Goal: Information Seeking & Learning: Understand process/instructions

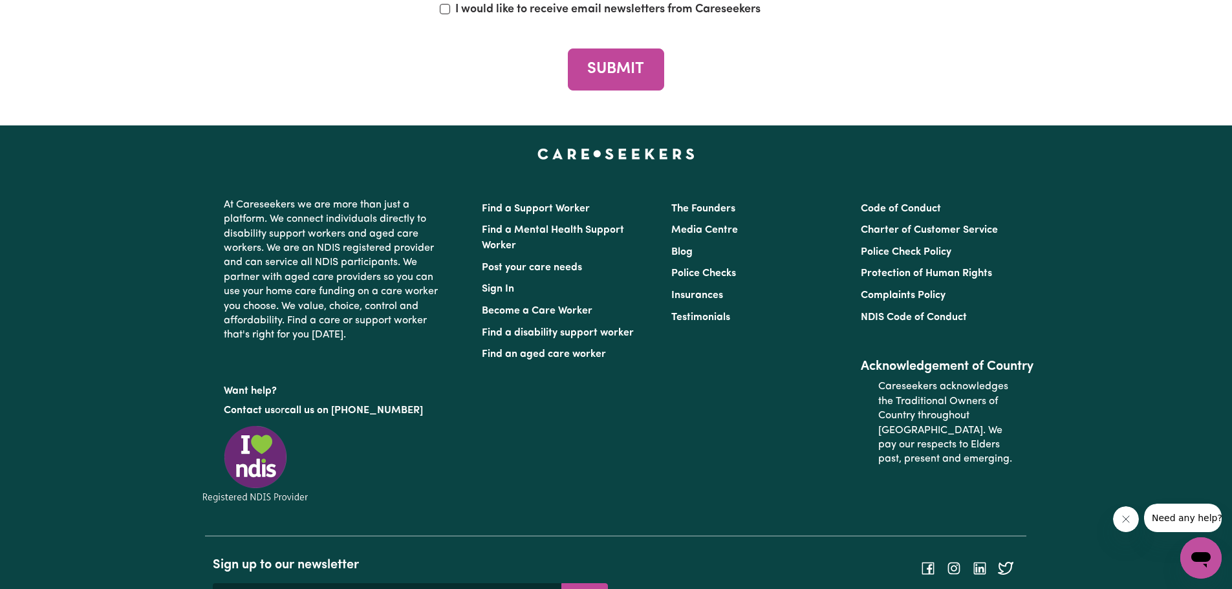
scroll to position [5920, 0]
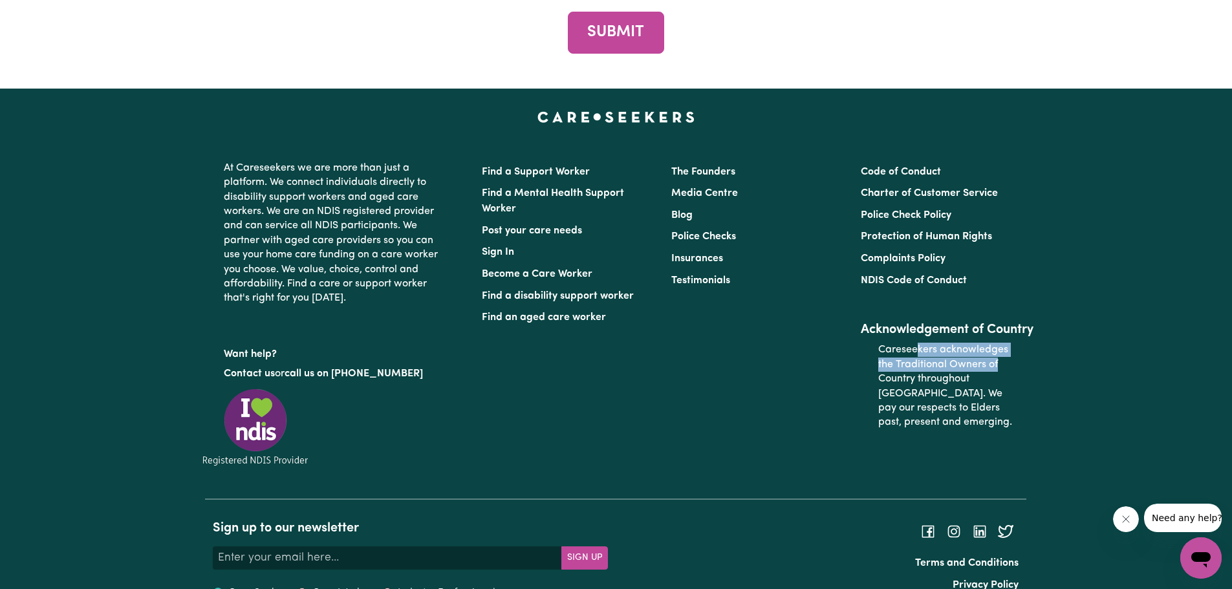
click at [1001, 344] on p "Careseekers acknowledges the Traditional Owners of Country throughout [GEOGRAPH…" at bounding box center [947, 385] width 139 height 97
click at [994, 363] on p "Careseekers acknowledges the Traditional Owners of Country throughout [GEOGRAPH…" at bounding box center [947, 385] width 139 height 97
click at [453, 585] on label "Industry Professional" at bounding box center [447, 593] width 98 height 16
click at [392, 588] on input "Industry Professional" at bounding box center [387, 593] width 10 height 10
radio input "true"
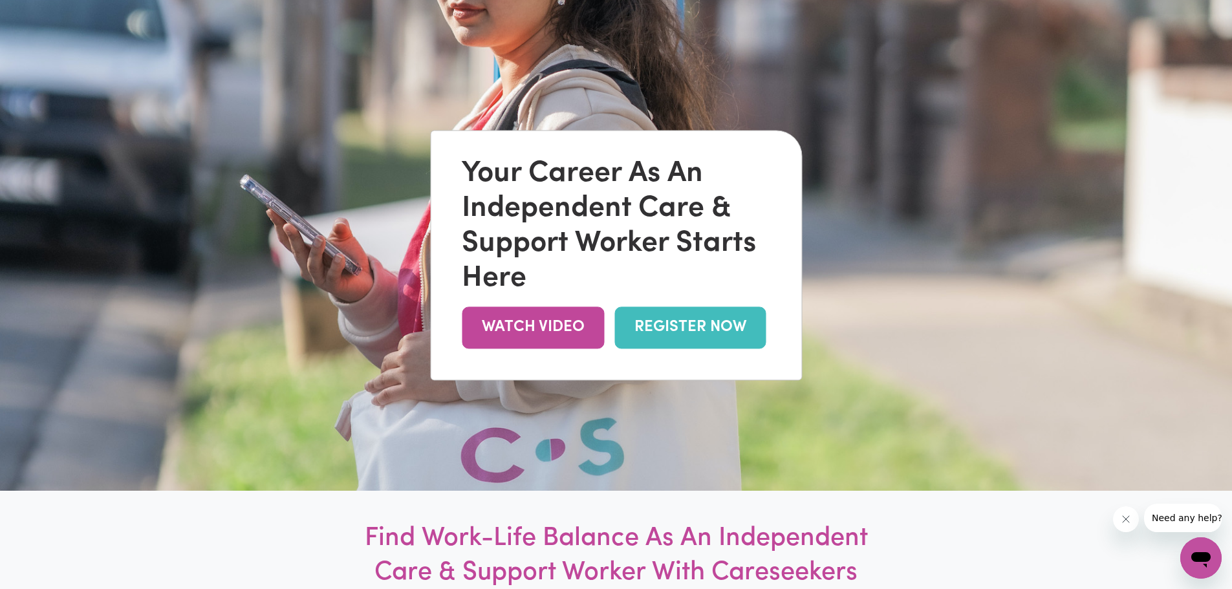
scroll to position [0, 0]
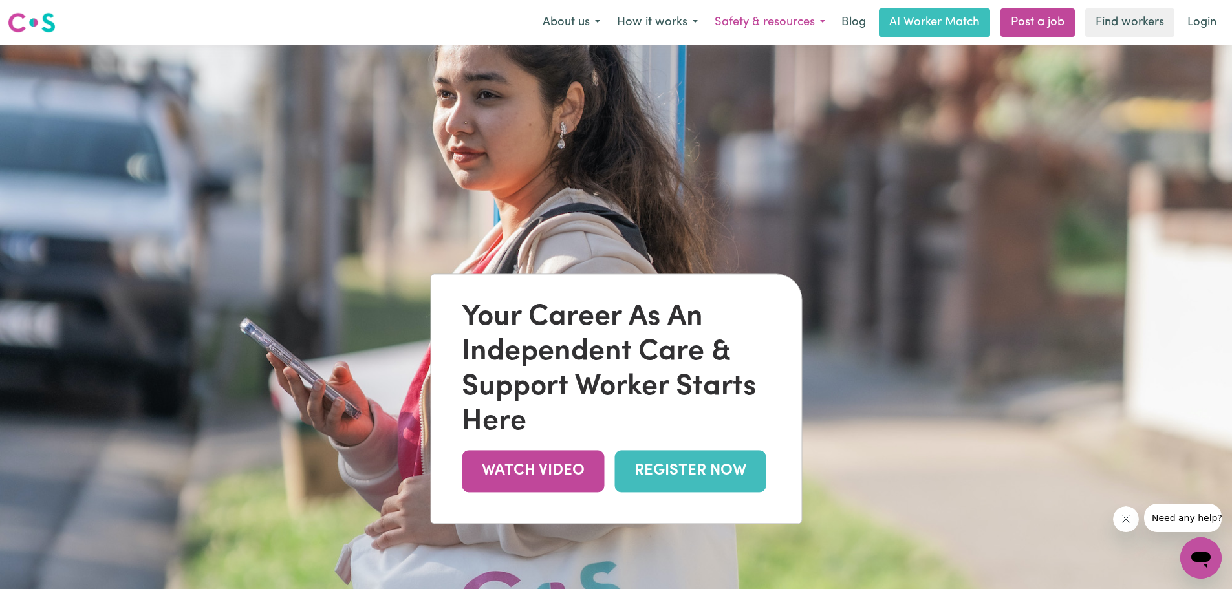
click at [803, 21] on button "Safety & resources" at bounding box center [769, 22] width 127 height 27
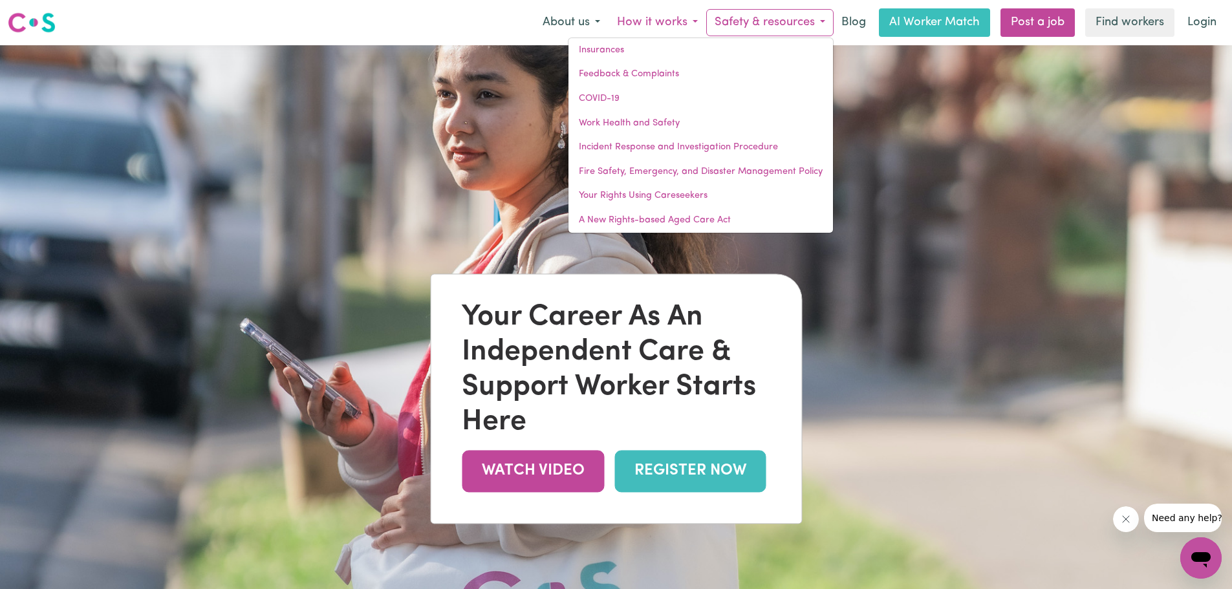
click at [645, 27] on button "How it works" at bounding box center [657, 22] width 98 height 27
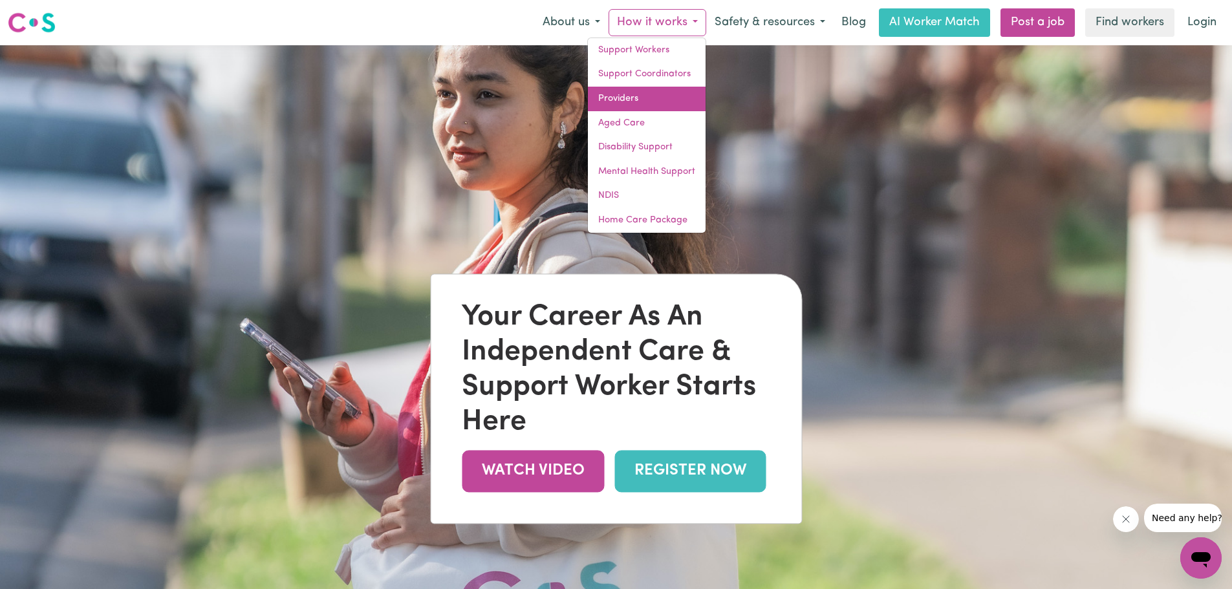
click at [627, 99] on link "Providers" at bounding box center [647, 99] width 118 height 25
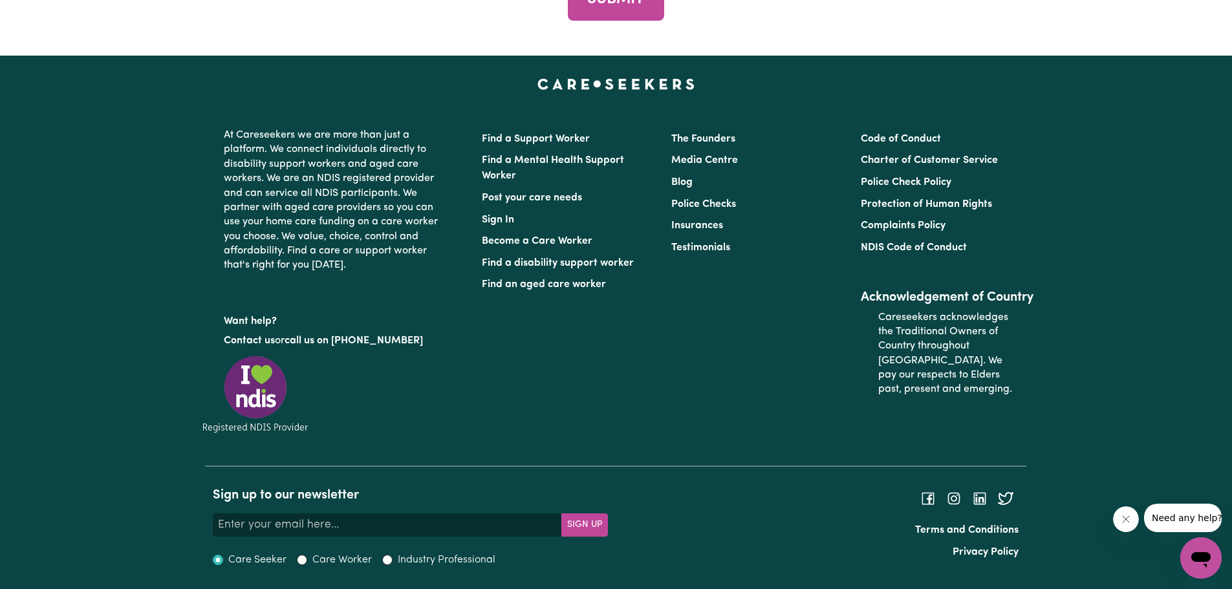
scroll to position [5508, 0]
